Goal: Information Seeking & Learning: Learn about a topic

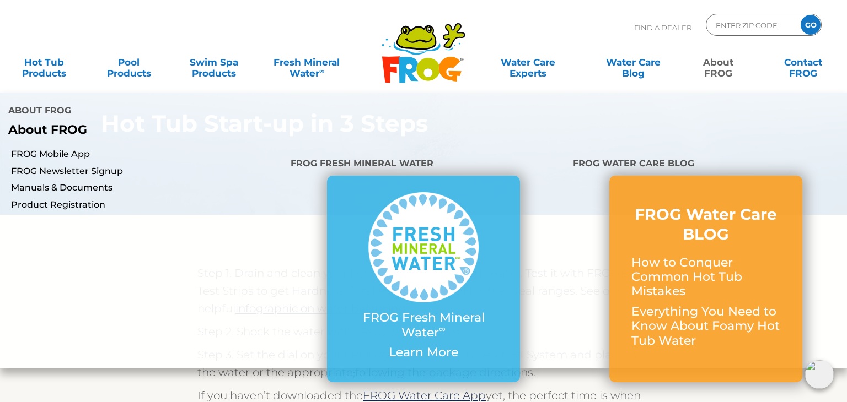
click at [718, 68] on link "About FROG" at bounding box center [718, 62] width 66 height 22
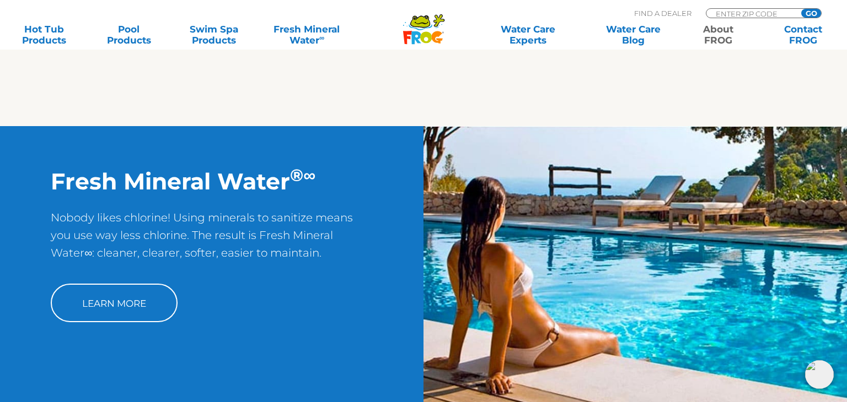
scroll to position [1187, 0]
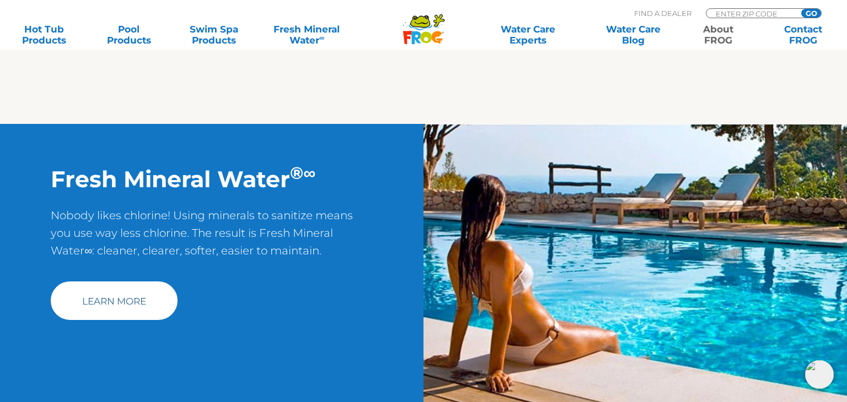
click at [108, 296] on link "Learn More" at bounding box center [114, 301] width 127 height 39
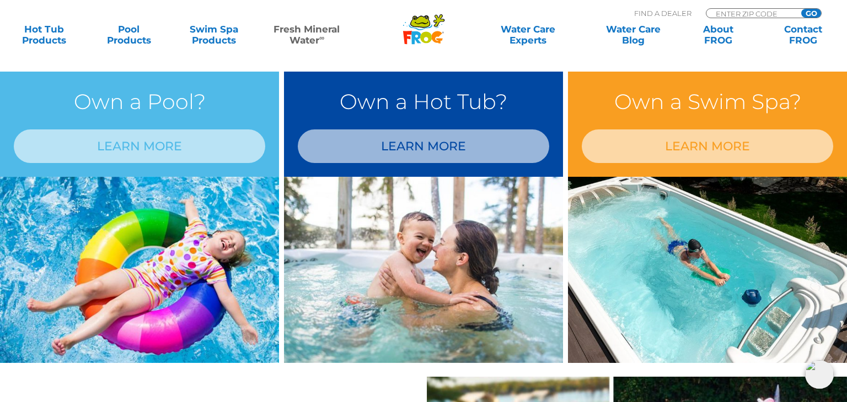
scroll to position [929, 0]
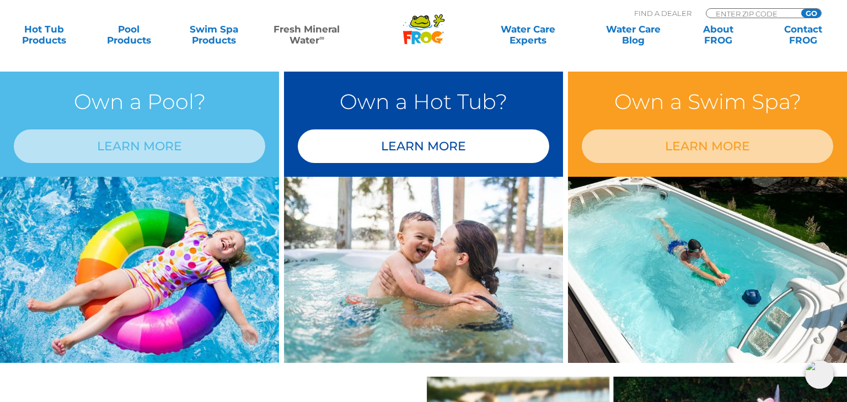
click at [385, 145] on link "LEARN MORE" at bounding box center [423, 147] width 251 height 34
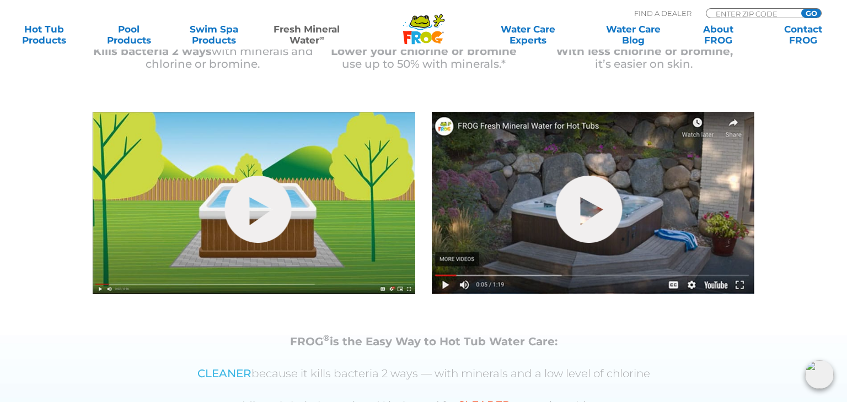
scroll to position [365, 0]
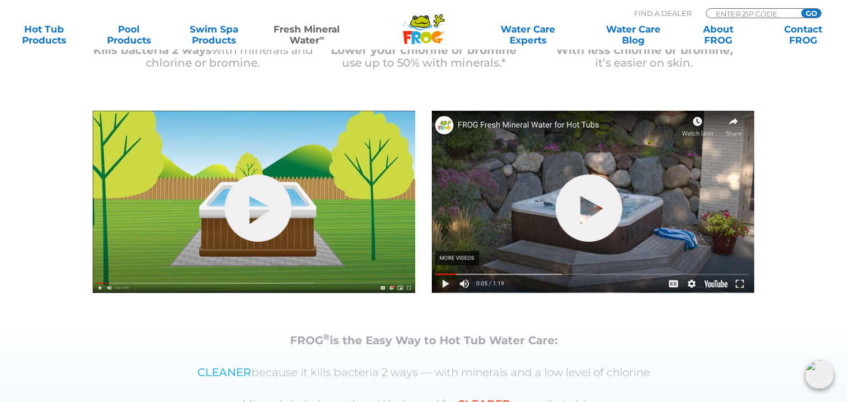
click at [0, 153] on section "Kills bacteria 2 ways with minerals and chlorine or bromine. Lower your chlorin…" at bounding box center [423, 141] width 847 height 387
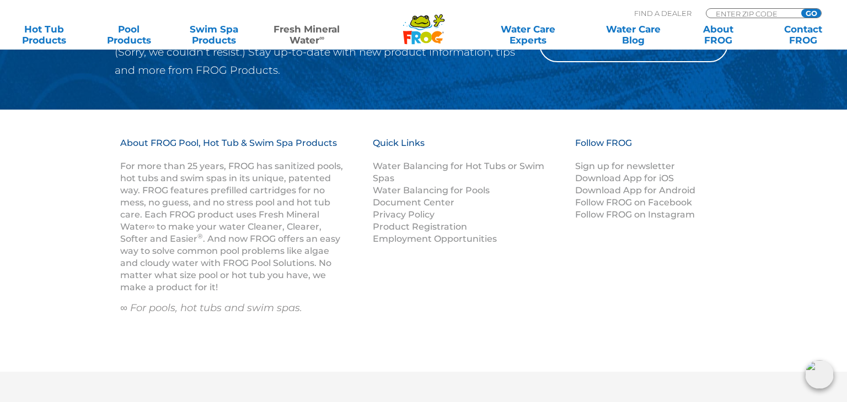
scroll to position [1704, 0]
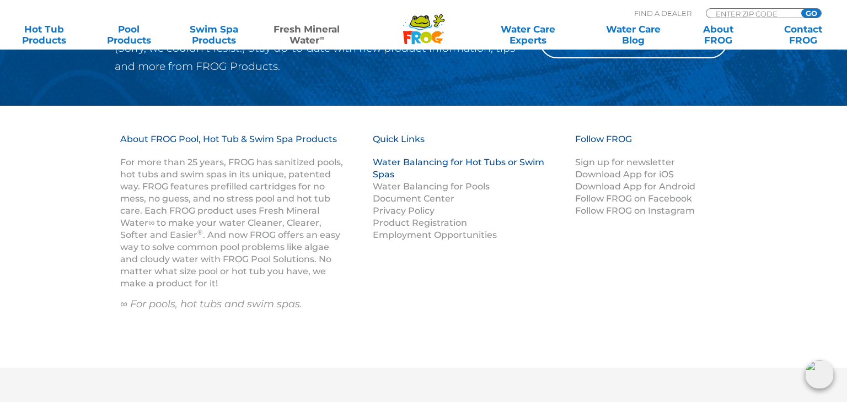
click at [449, 162] on link "Water Balancing for Hot Tubs or Swim Spas" at bounding box center [458, 168] width 171 height 23
